Goal: Check status: Check status

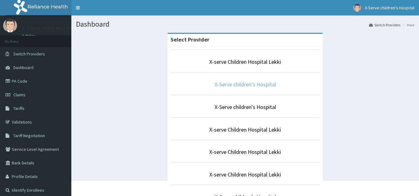
click at [237, 82] on link "X-Serve children's Hospital" at bounding box center [245, 84] width 61 height 7
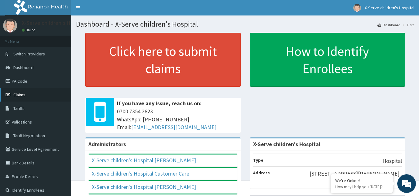
click at [25, 94] on span "Claims" at bounding box center [19, 95] width 12 height 6
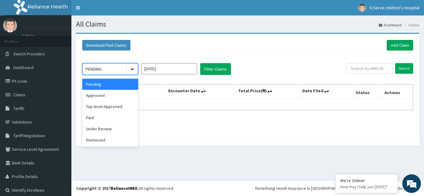
click at [135, 68] on icon at bounding box center [132, 69] width 6 height 6
click at [88, 119] on div "Paid" at bounding box center [110, 117] width 56 height 11
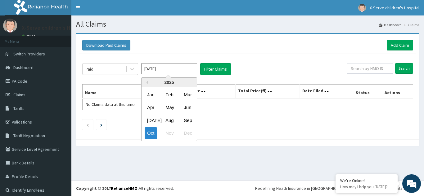
click at [159, 68] on input "[DATE]" at bounding box center [169, 68] width 56 height 11
click at [169, 120] on div "Aug" at bounding box center [169, 120] width 12 height 11
type input "[DATE]"
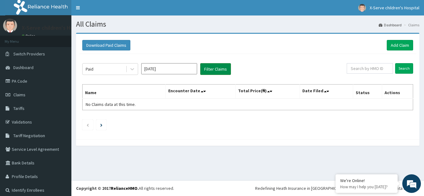
click at [211, 71] on button "Filter Claims" at bounding box center [215, 69] width 31 height 12
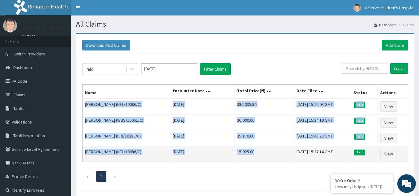
drag, startPoint x: 86, startPoint y: 104, endPoint x: 251, endPoint y: 155, distance: 173.1
click at [251, 155] on tbody "[PERSON_NAME] (NEL/10086/C) [DATE] 386,039.50 [DATE] 15:12:03 GMT Paid View Aas…" at bounding box center [245, 131] width 326 height 64
copy tbody "[PERSON_NAME] (NEL/10086/C) [DATE] 386,039.50 [DATE] 15:12:03 GMT Paid View Aas…"
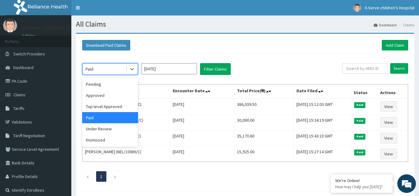
click at [117, 67] on div "Paid" at bounding box center [103, 69] width 43 height 10
click at [101, 97] on div "Approved" at bounding box center [110, 95] width 56 height 11
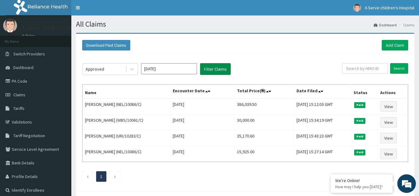
click at [211, 68] on button "Filter Claims" at bounding box center [215, 69] width 31 height 12
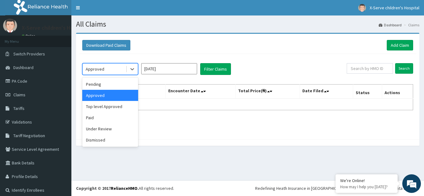
click at [109, 70] on div "Approved" at bounding box center [103, 69] width 43 height 10
click at [95, 86] on div "Pending" at bounding box center [110, 84] width 56 height 11
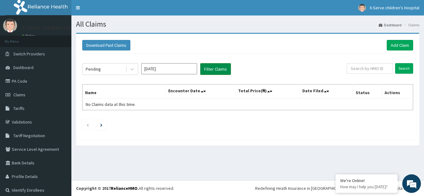
click at [208, 72] on button "Filter Claims" at bounding box center [215, 69] width 31 height 12
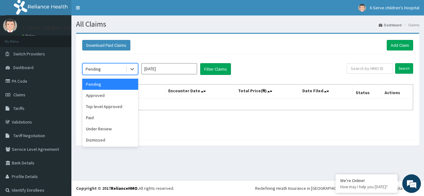
click at [107, 70] on div "Pending" at bounding box center [103, 69] width 43 height 10
click at [104, 106] on div "Top level Approved" at bounding box center [110, 106] width 56 height 11
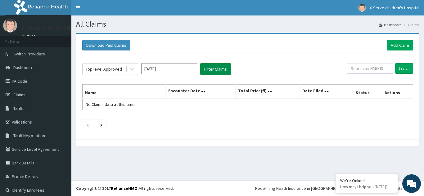
click at [212, 68] on button "Filter Claims" at bounding box center [215, 69] width 31 height 12
drag, startPoint x: 212, startPoint y: 68, endPoint x: 106, endPoint y: 68, distance: 105.4
click at [106, 68] on div "Top level Approved [DATE] Filter Claims" at bounding box center [214, 69] width 264 height 12
click at [106, 68] on div "Top level Approved" at bounding box center [104, 69] width 36 height 6
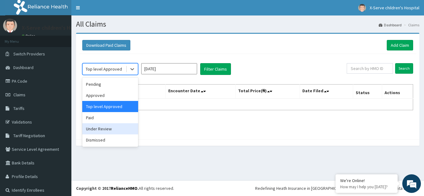
drag, startPoint x: 100, startPoint y: 131, endPoint x: 114, endPoint y: 129, distance: 14.6
click at [114, 129] on div "Under Review" at bounding box center [110, 128] width 56 height 11
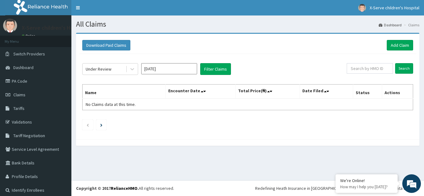
click at [114, 129] on ul at bounding box center [247, 125] width 330 height 11
click at [212, 66] on button "Filter Claims" at bounding box center [215, 69] width 31 height 12
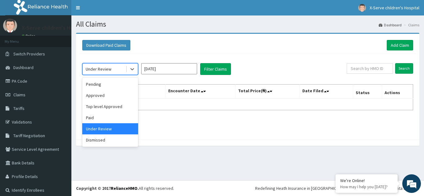
click at [126, 70] on div at bounding box center [132, 69] width 12 height 11
click at [100, 122] on div "Paid" at bounding box center [110, 117] width 56 height 11
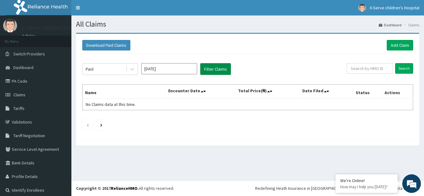
click at [210, 71] on button "Filter Claims" at bounding box center [215, 69] width 31 height 12
